Goal: Information Seeking & Learning: Check status

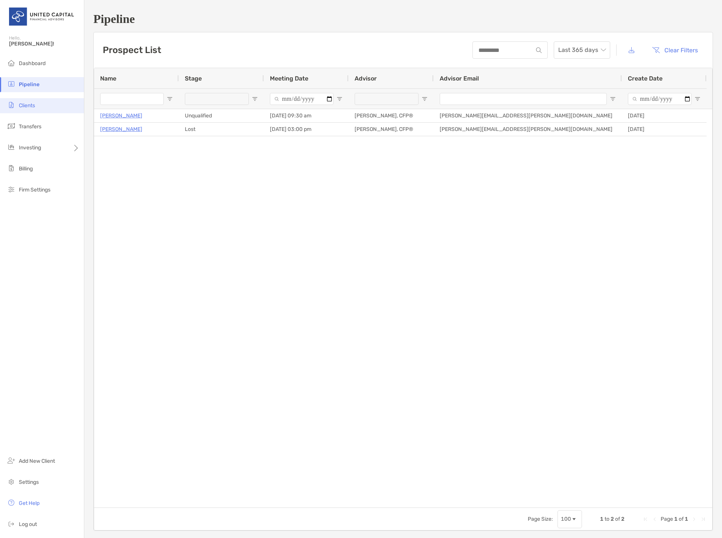
click at [36, 110] on li "Clients" at bounding box center [42, 105] width 84 height 15
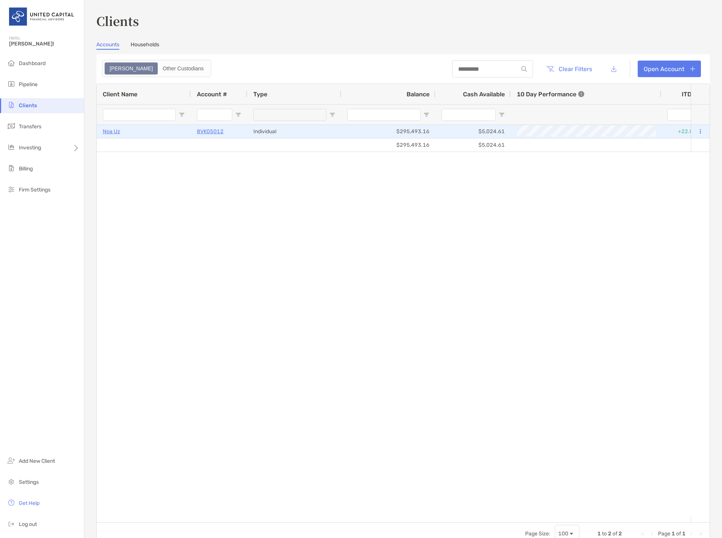
click at [111, 133] on p "Noa Uz" at bounding box center [111, 131] width 17 height 9
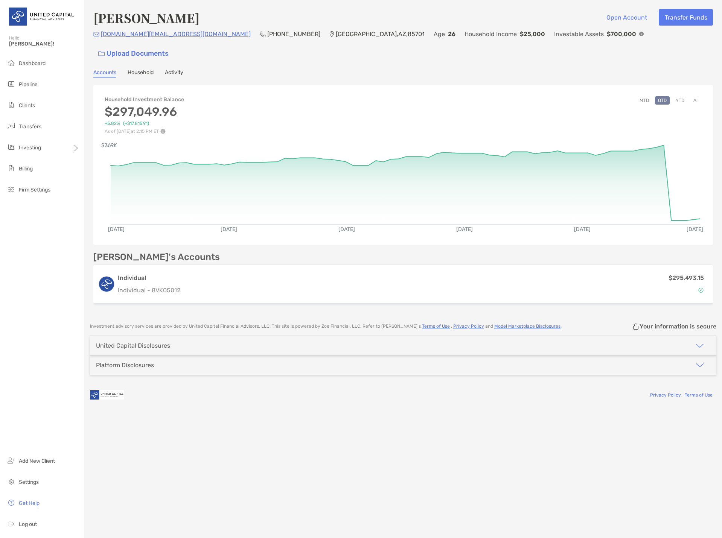
click at [697, 96] on button "All" at bounding box center [696, 100] width 11 height 8
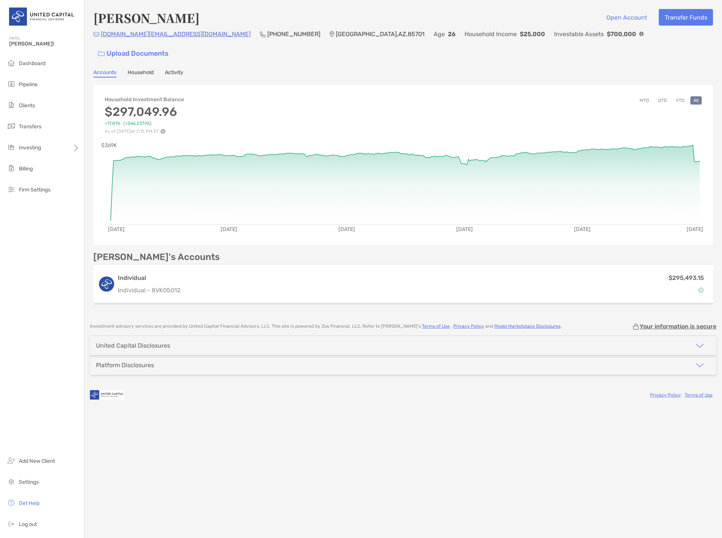
click at [162, 69] on div "Accounts Household Activity" at bounding box center [403, 73] width 620 height 8
click at [167, 69] on link "Activity" at bounding box center [174, 73] width 18 height 8
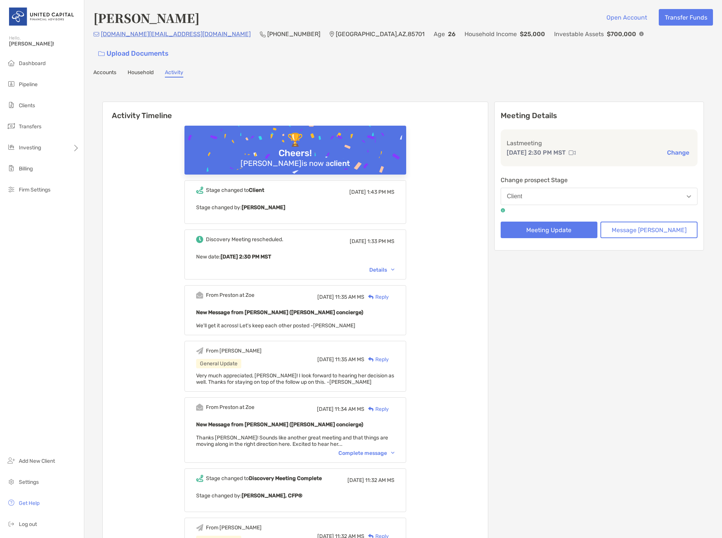
click at [105, 69] on link "Accounts" at bounding box center [104, 73] width 23 height 8
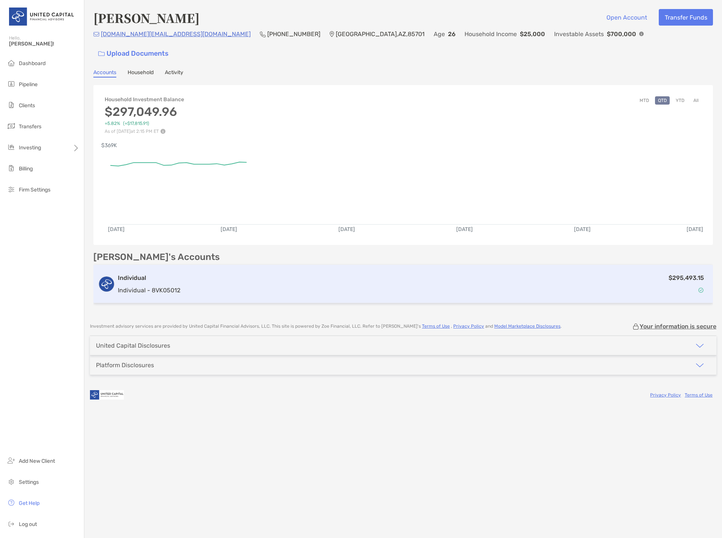
click at [148, 274] on h3 "Individual" at bounding box center [149, 278] width 62 height 9
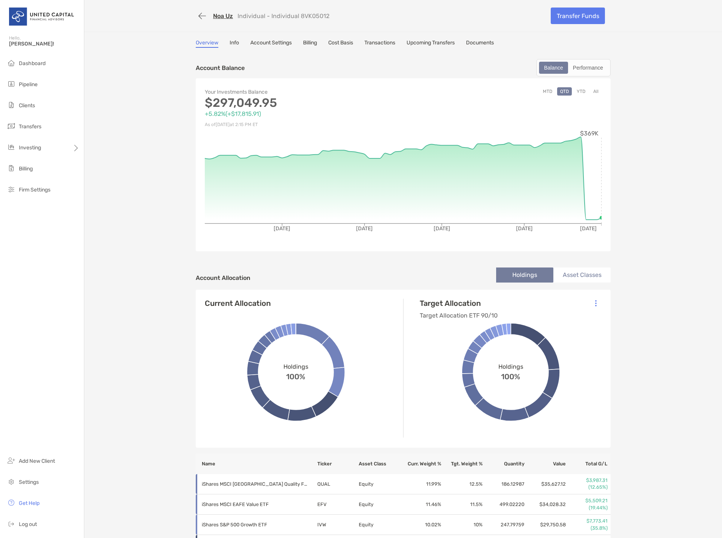
click at [392, 40] on link "Transactions" at bounding box center [379, 44] width 31 height 8
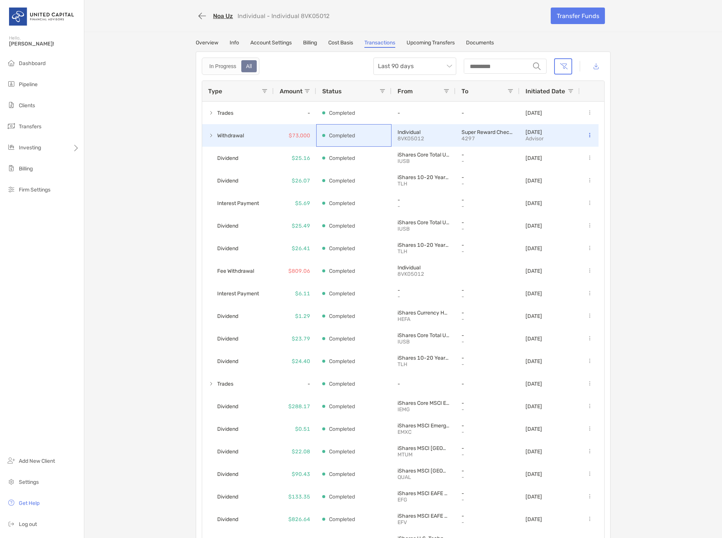
click at [376, 139] on div "Completed" at bounding box center [353, 136] width 63 height 22
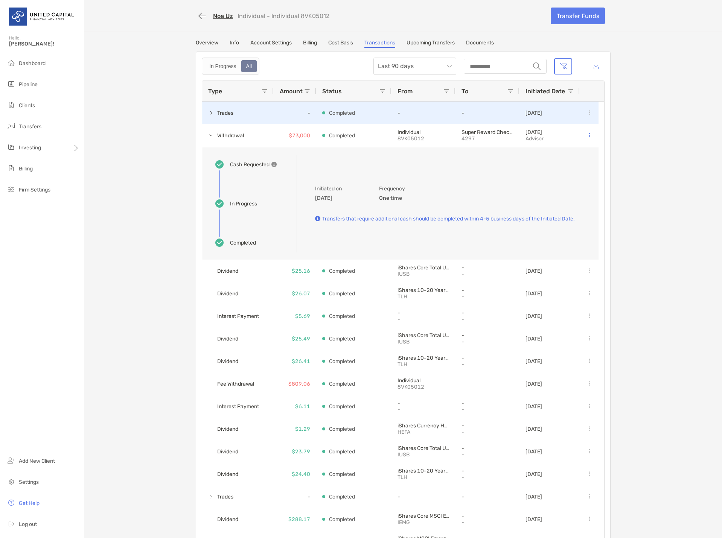
click at [261, 110] on div "Trades" at bounding box center [238, 113] width 72 height 23
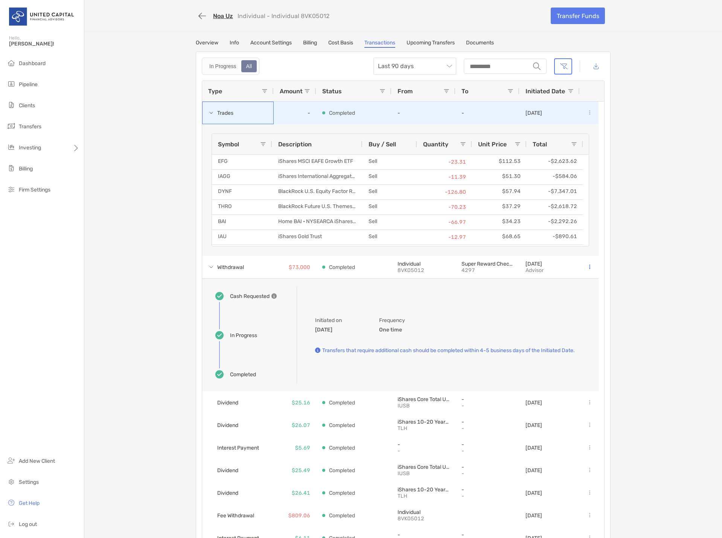
click at [261, 110] on div "Trades" at bounding box center [238, 113] width 72 height 23
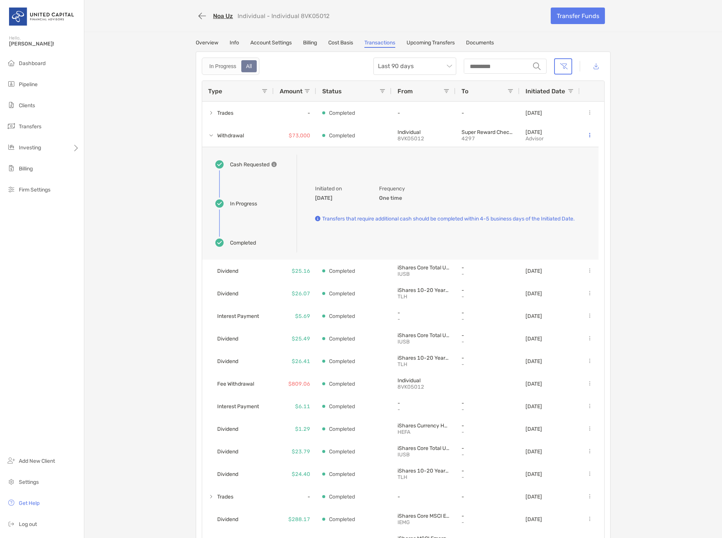
click at [344, 44] on link "Cost Basis" at bounding box center [340, 44] width 25 height 8
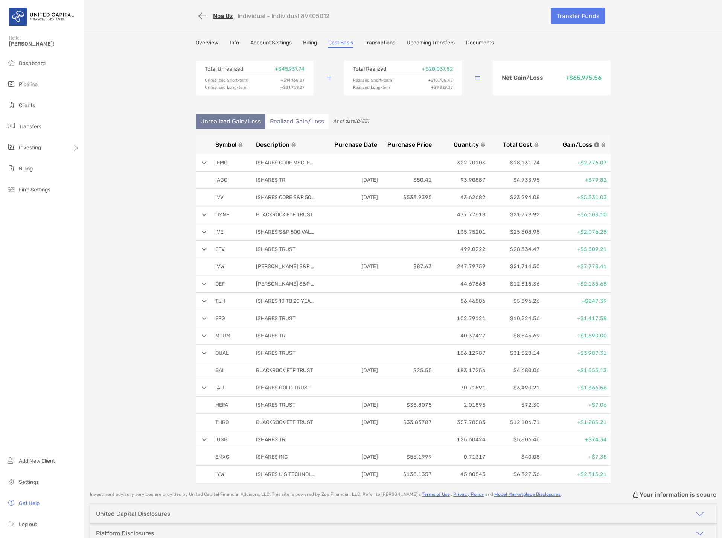
click at [390, 42] on link "Transactions" at bounding box center [379, 44] width 31 height 8
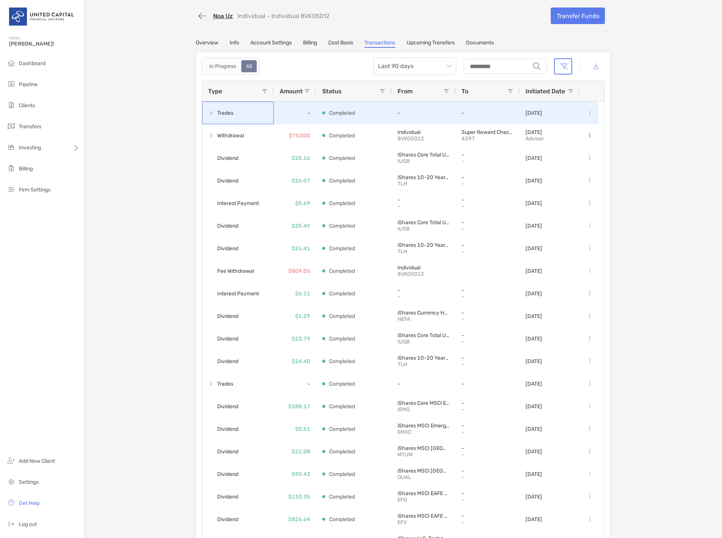
click at [217, 114] on span "Trades" at bounding box center [225, 113] width 16 height 12
